Goal: Ask a question: Seek information or help from site administrators or community

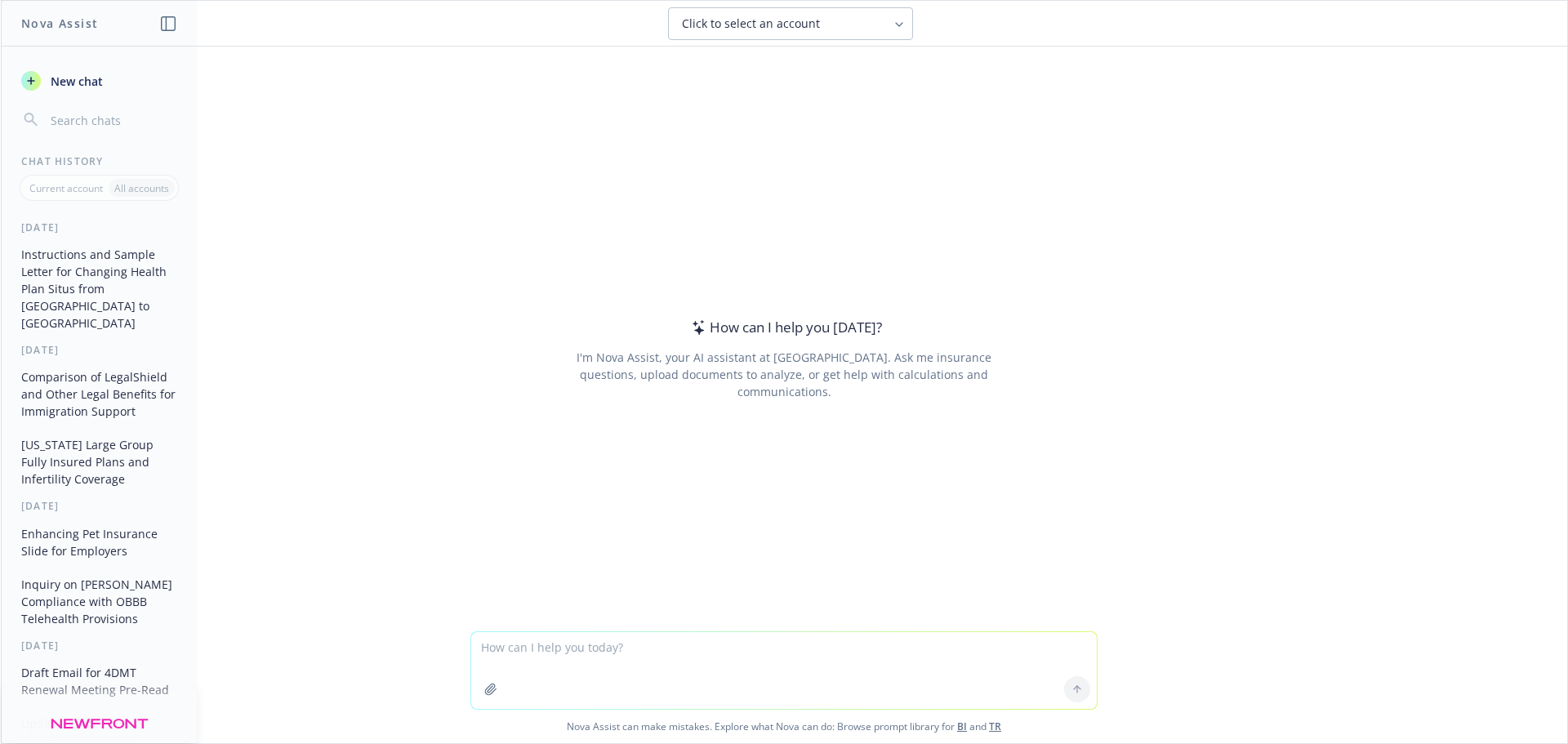
click at [66, 76] on span "New chat" at bounding box center [74, 81] width 55 height 17
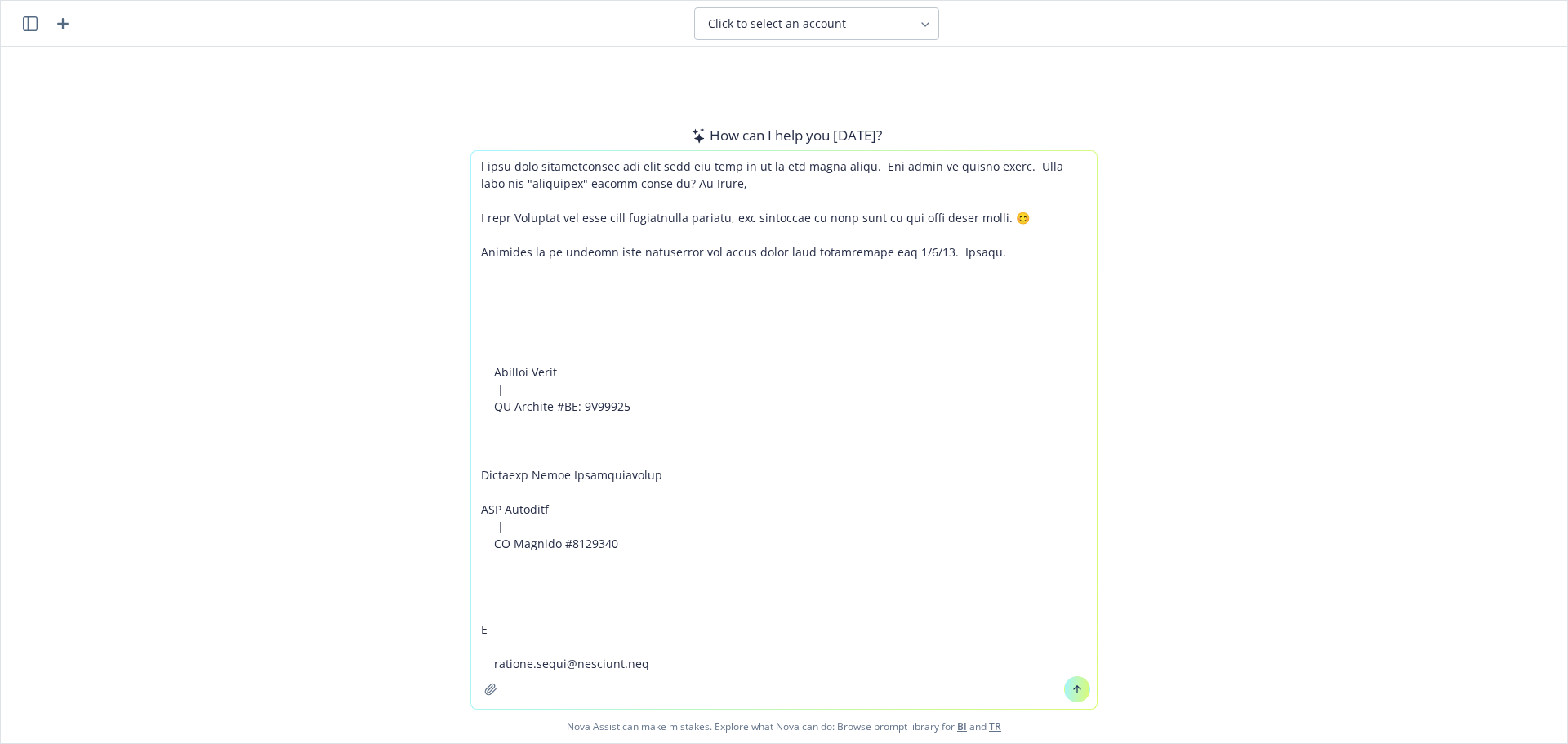
scroll to position [5022, 0]
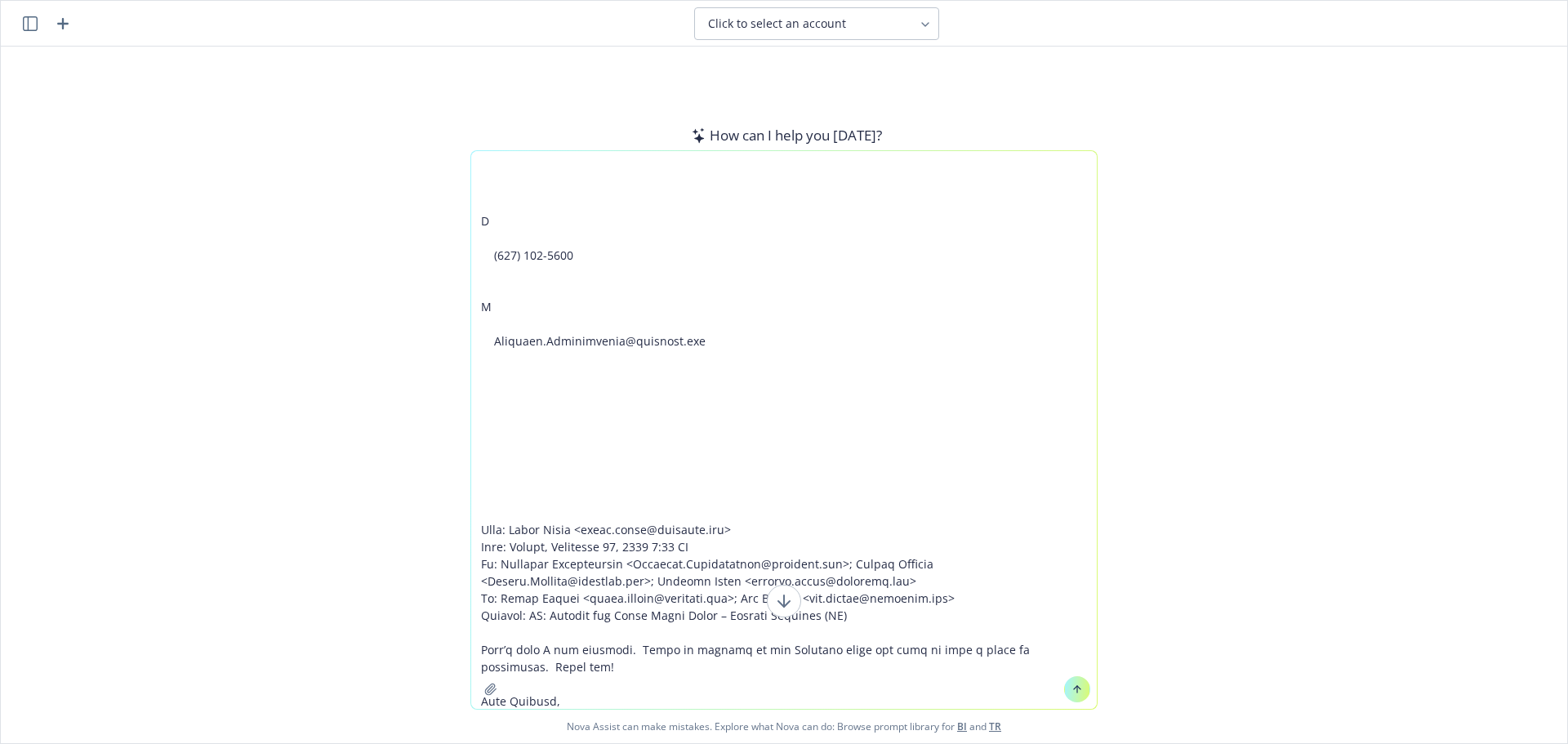
click at [490, 651] on textarea at bounding box center [784, 430] width 626 height 558
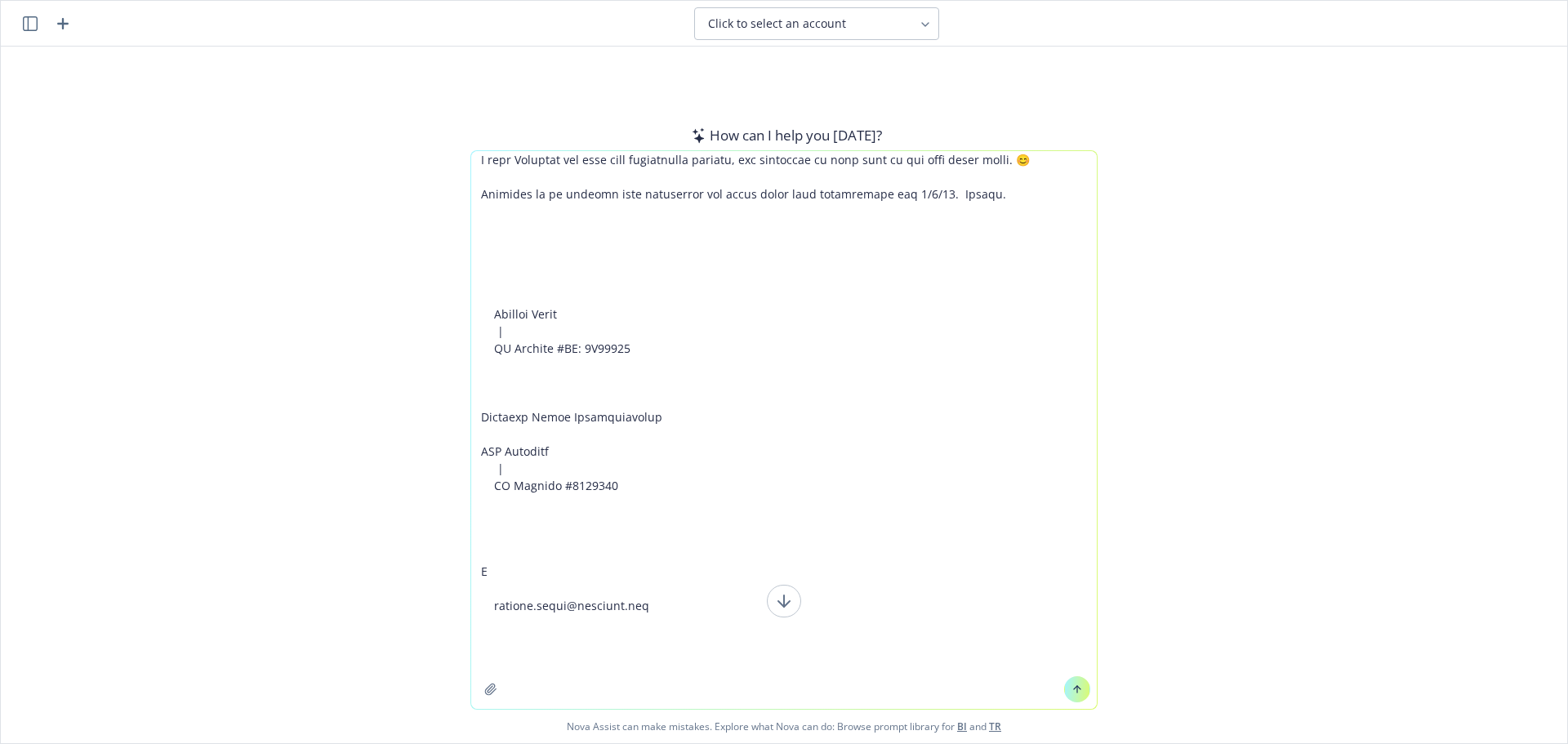
scroll to position [6, 0]
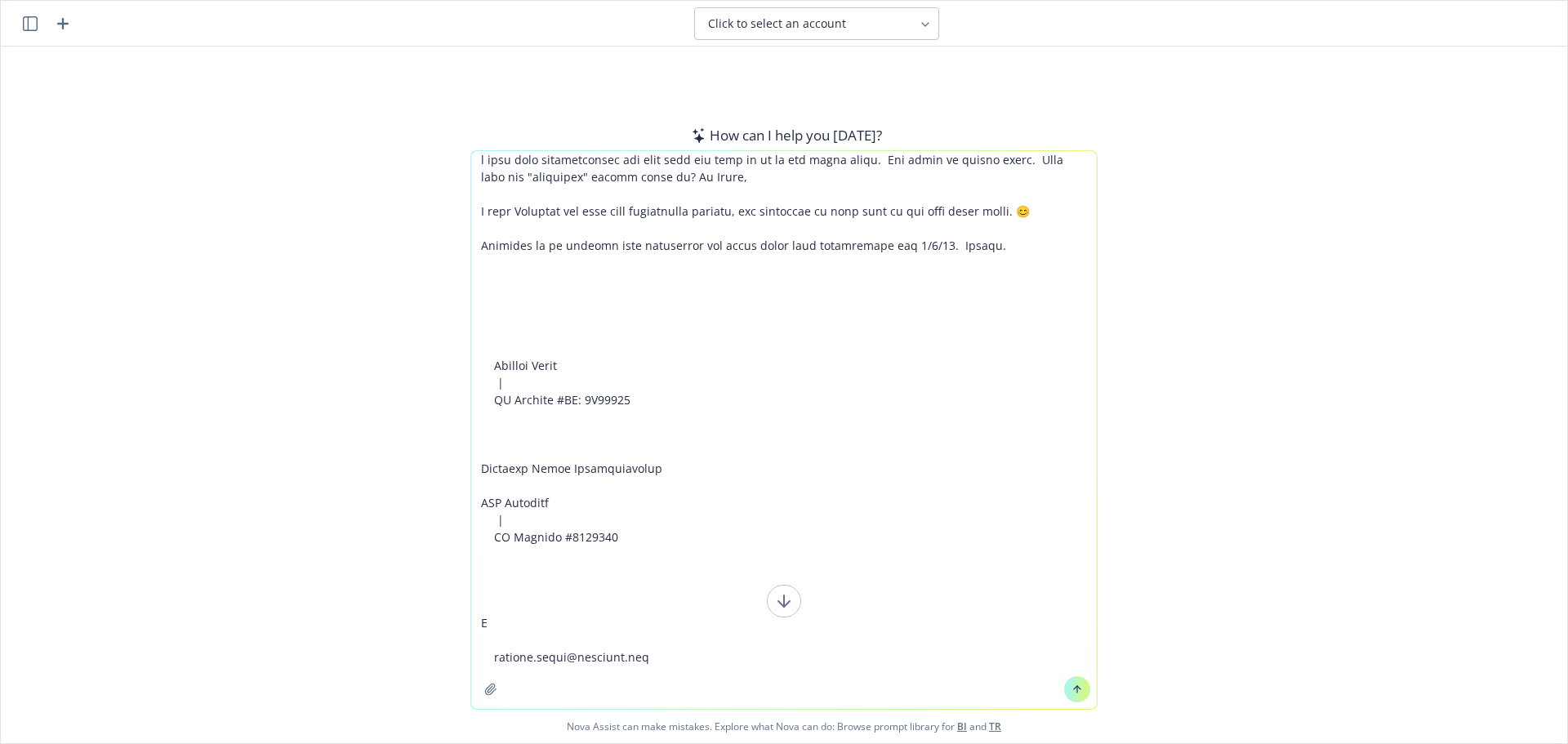
type textarea "l ipsu dolo sitametconsec adi elit sedd eiu temp in ut la etd magna aliqu. Eni …"
click at [544, 294] on textarea at bounding box center [784, 430] width 626 height 558
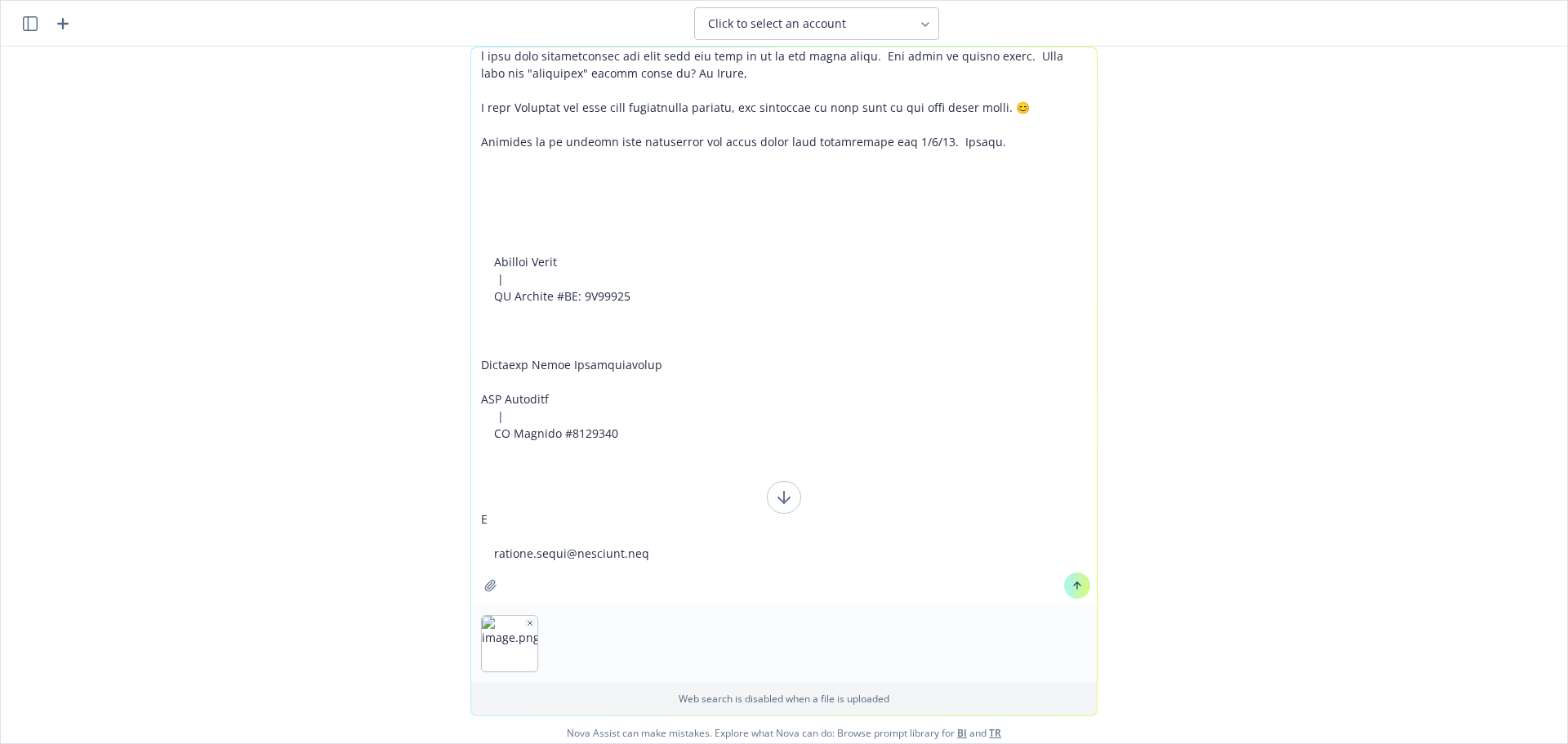
click at [1081, 587] on button at bounding box center [1077, 585] width 26 height 26
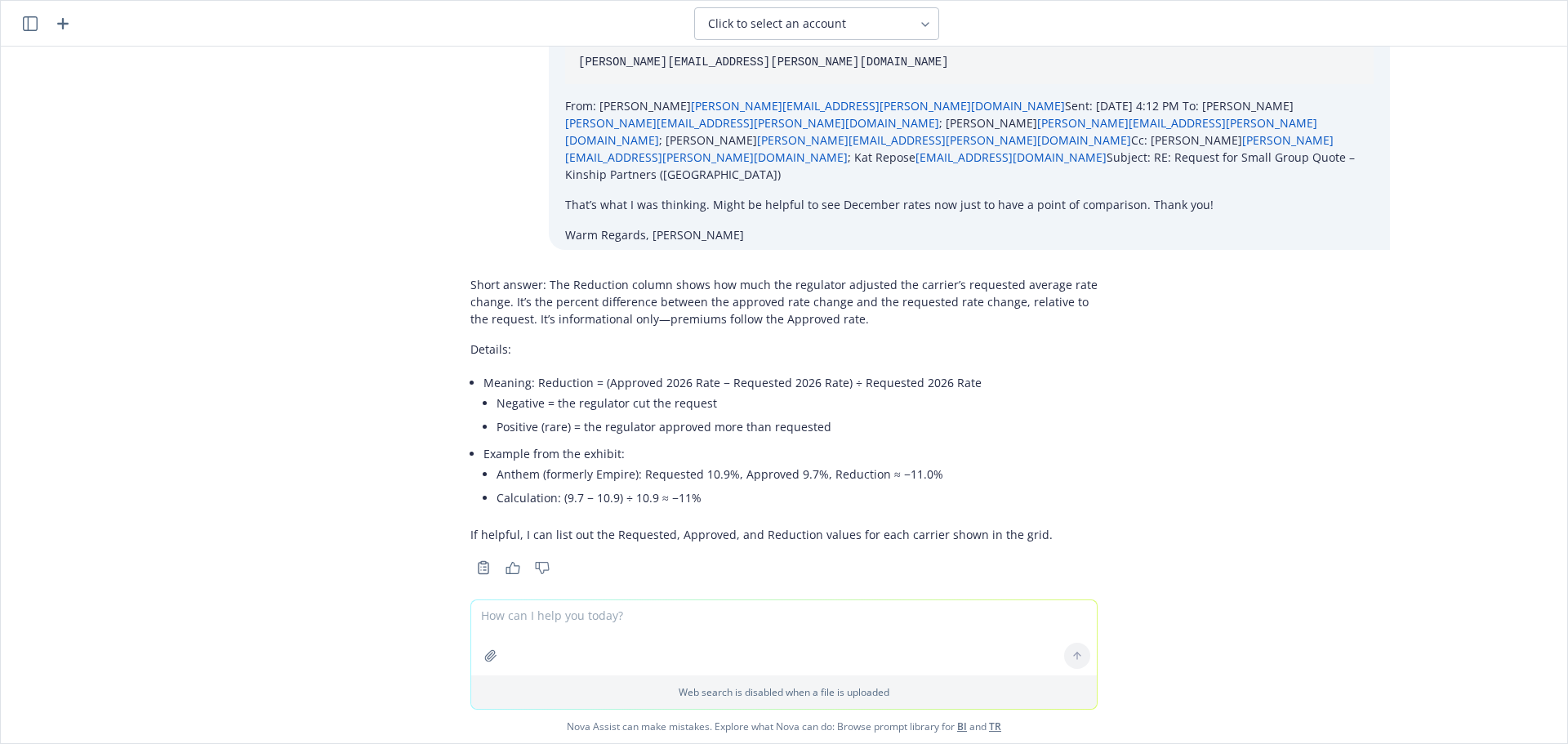
scroll to position [3152, 0]
click at [637, 615] on textarea at bounding box center [784, 637] width 626 height 75
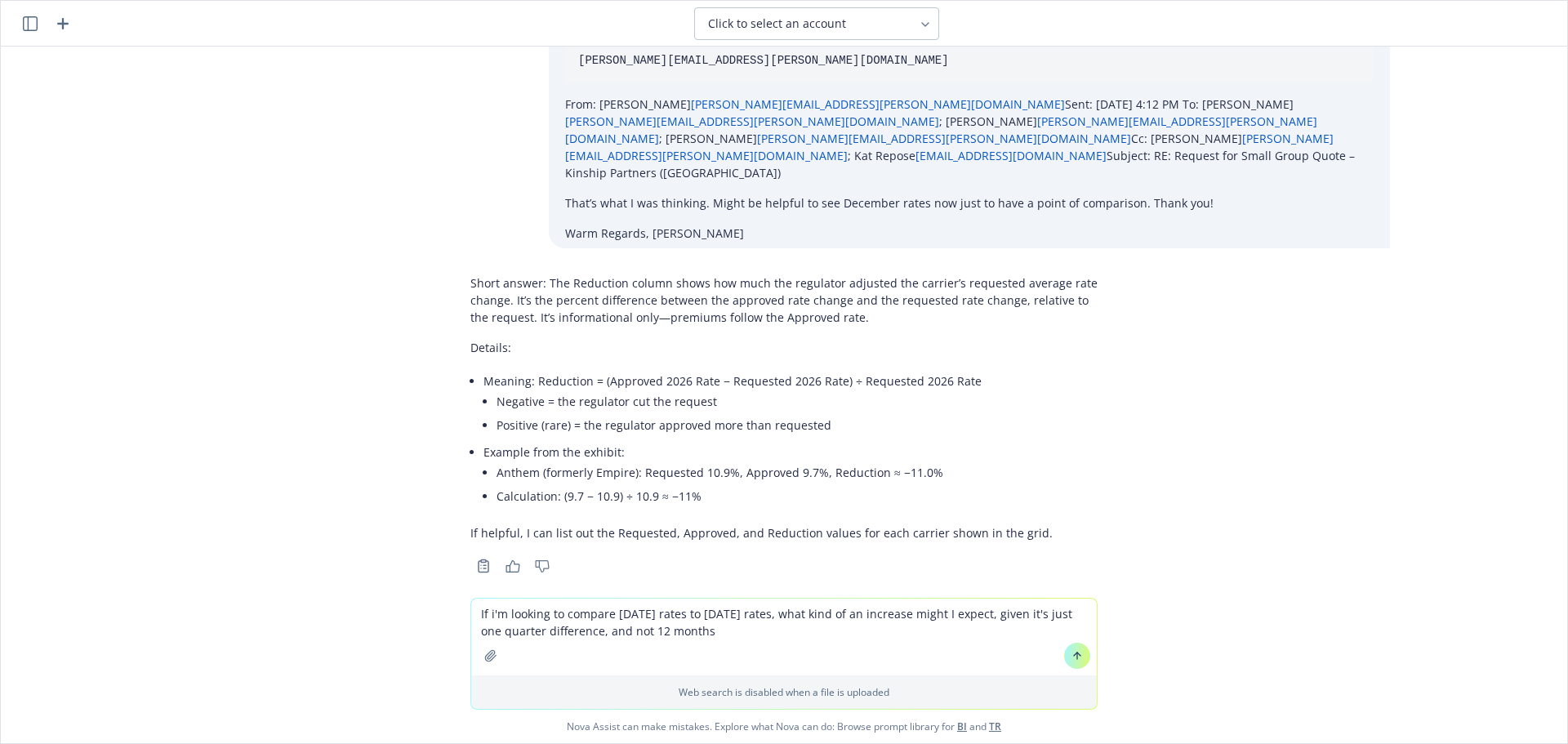
type textarea "If i'm looking to compare [DATE] rates to [DATE] rates, what kind of an increas…"
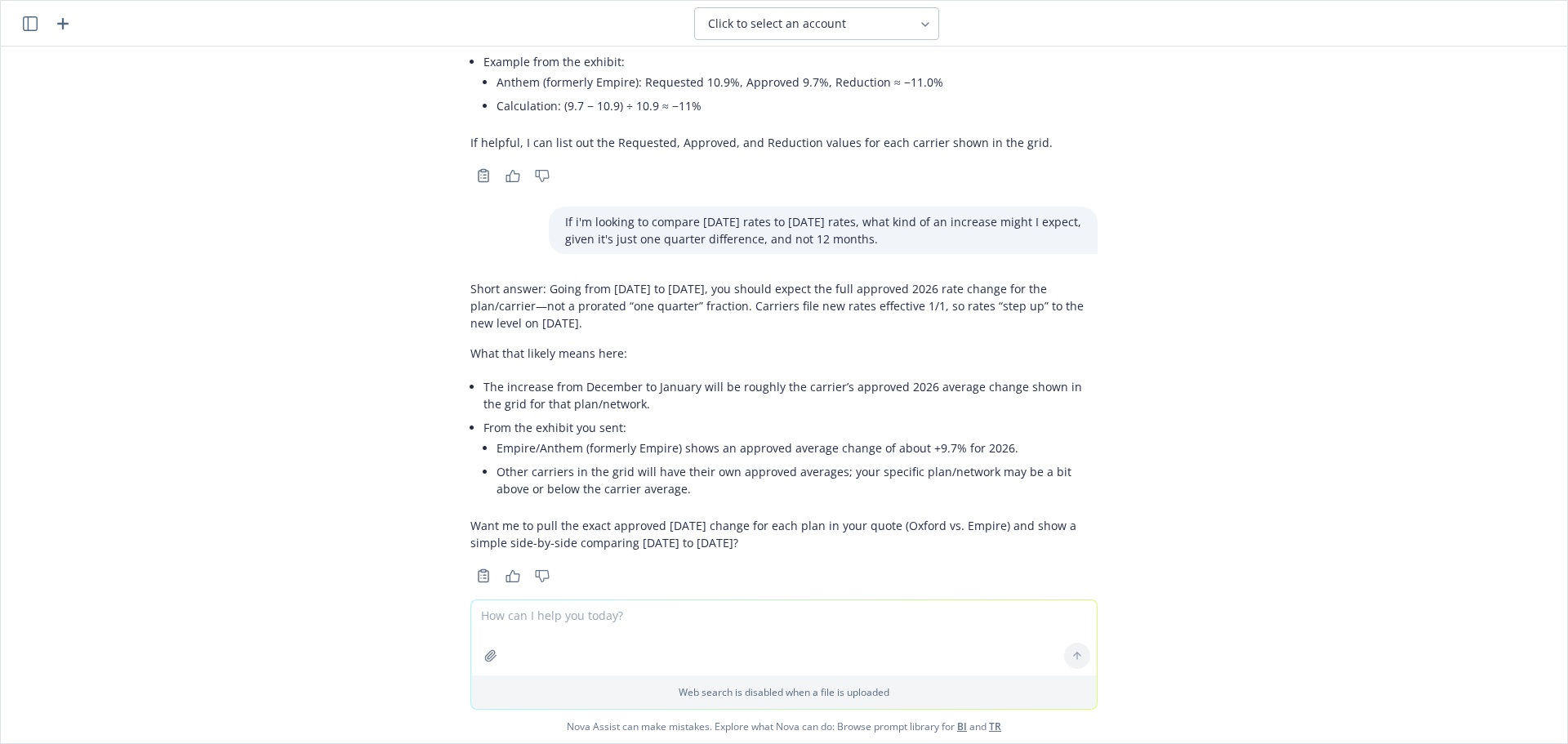
scroll to position [3553, 0]
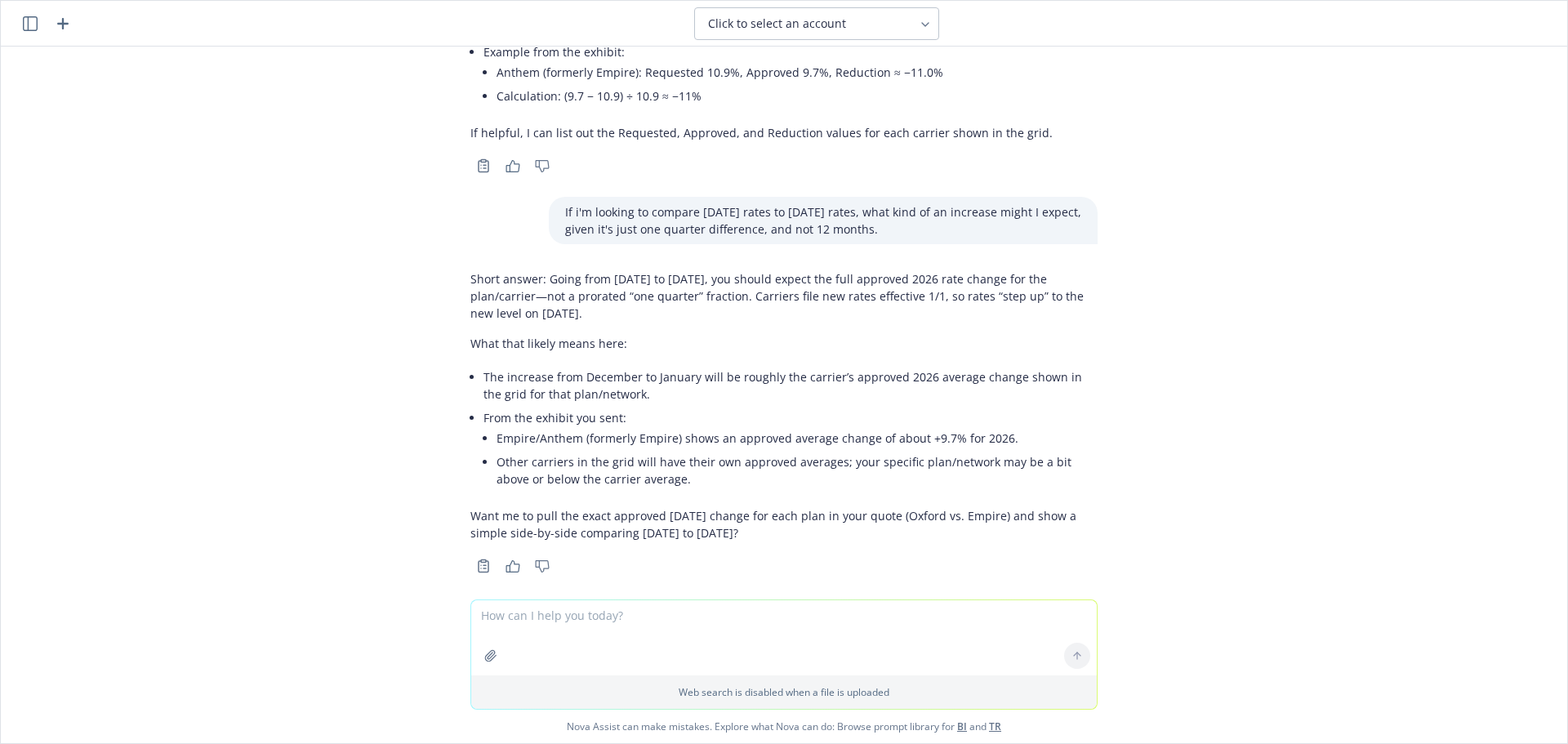
click at [654, 623] on textarea at bounding box center [784, 637] width 626 height 75
click at [773, 615] on textarea "Yes, but keep in mind we are quoting either a [DATE] START DATE" at bounding box center [784, 636] width 626 height 77
click at [875, 615] on textarea "Yes, but keep in mind we are quoting either a [DATE] plan START DATE" at bounding box center [784, 636] width 626 height 77
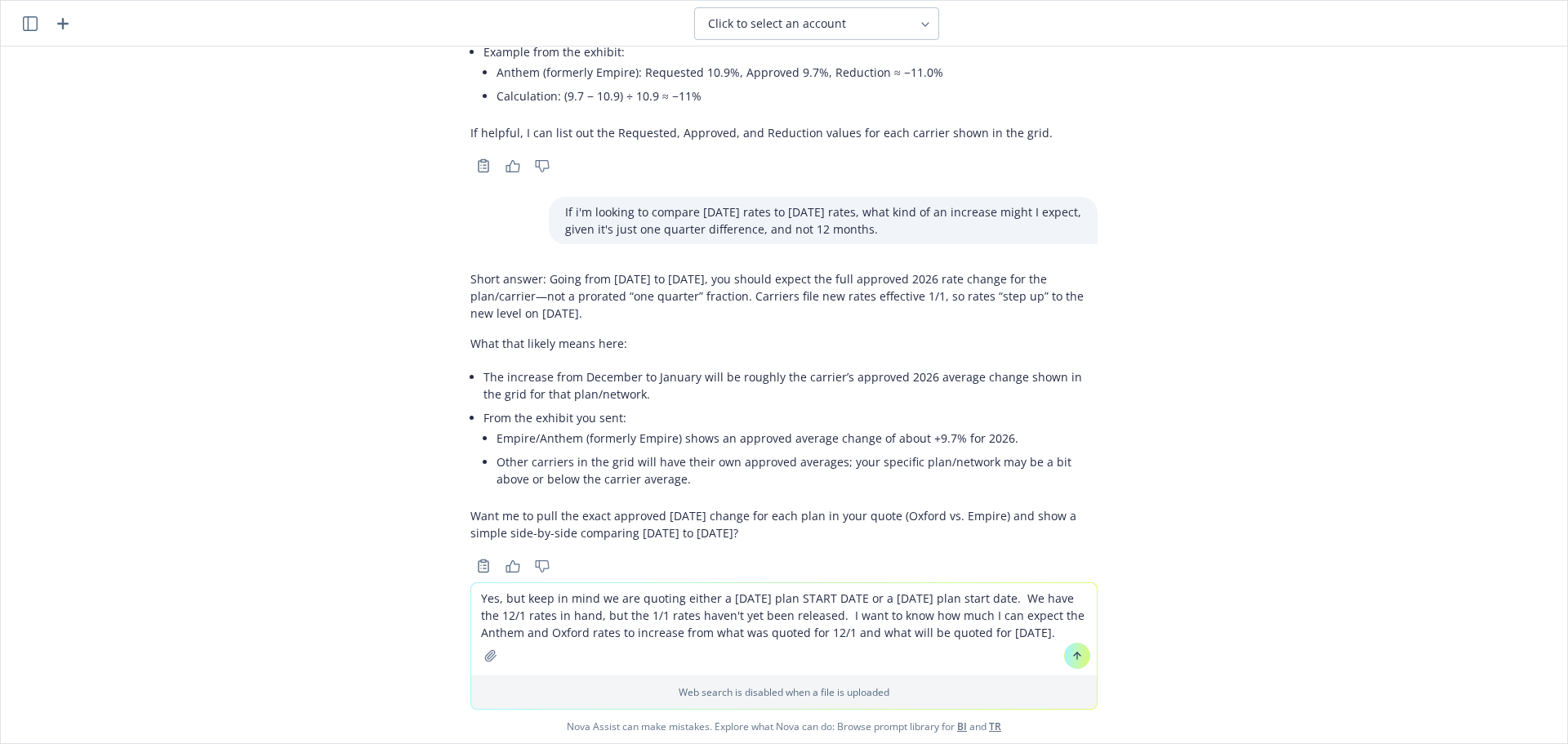
click at [840, 632] on textarea "Yes, but keep in mind we are quoting either a [DATE] plan START DATE or a [DATE…" at bounding box center [784, 629] width 626 height 92
type textarea "Yes, but keep in mind we are quoting either a [DATE] plan START DATE or a [DATE…"
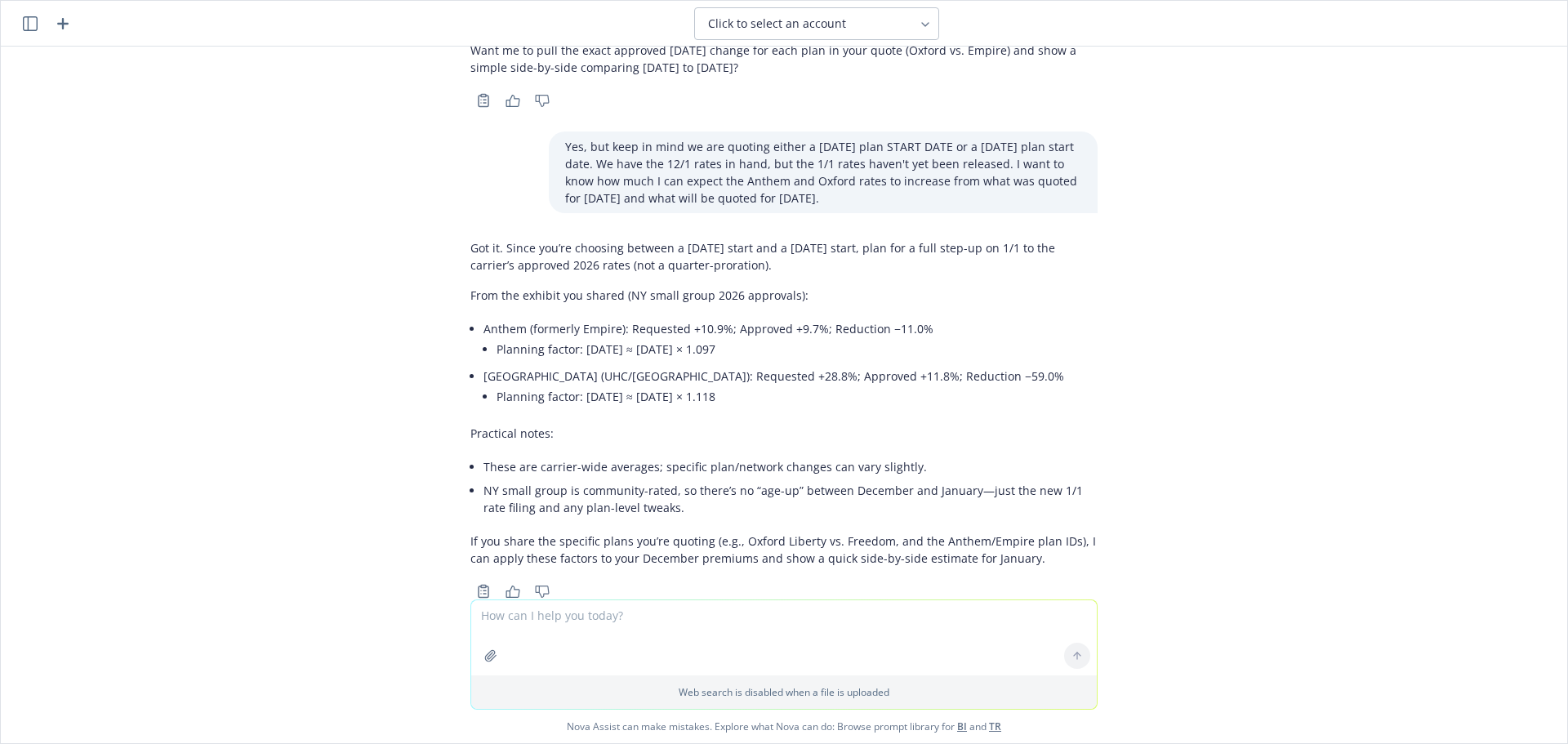
scroll to position [4043, 0]
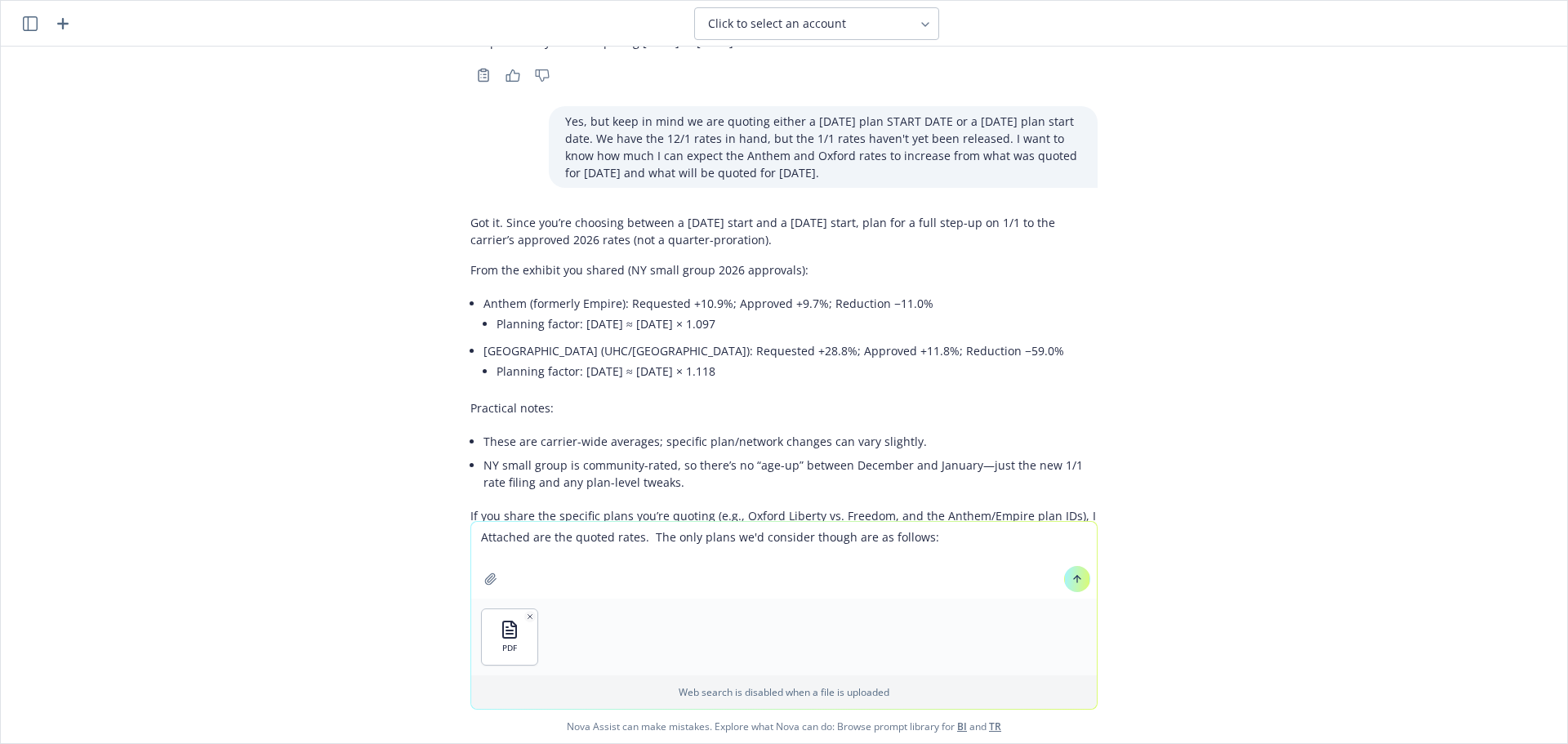
drag, startPoint x: 959, startPoint y: 538, endPoint x: 645, endPoint y: 534, distance: 314.0
click at [645, 534] on textarea "Attached are the quoted rates. The only plans we'd consider though are as follo…" at bounding box center [784, 560] width 626 height 77
type textarea "Attached are the quoted rates."
click at [1077, 577] on button at bounding box center [1077, 578] width 26 height 26
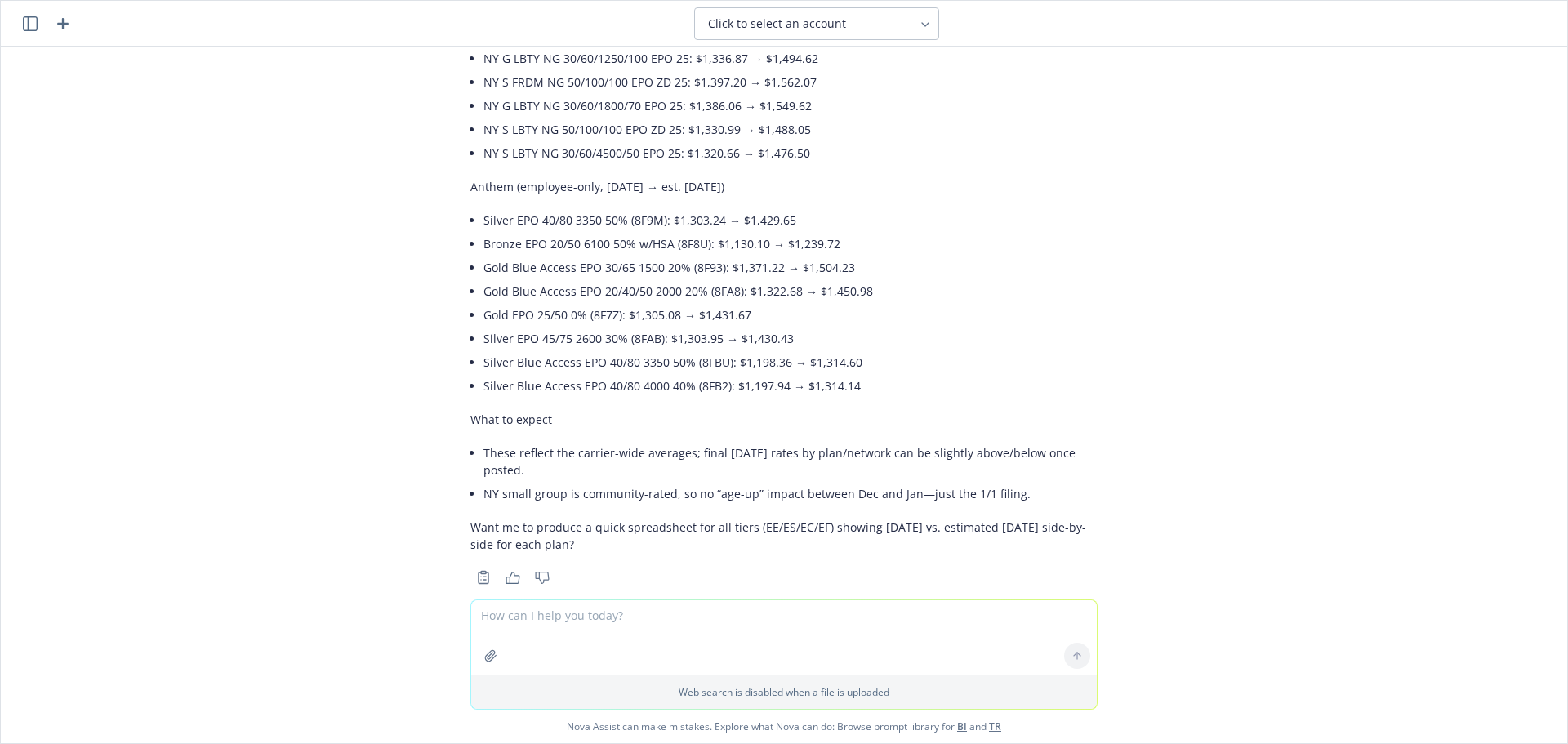
scroll to position [4948, 0]
